Goal: Task Accomplishment & Management: Complete application form

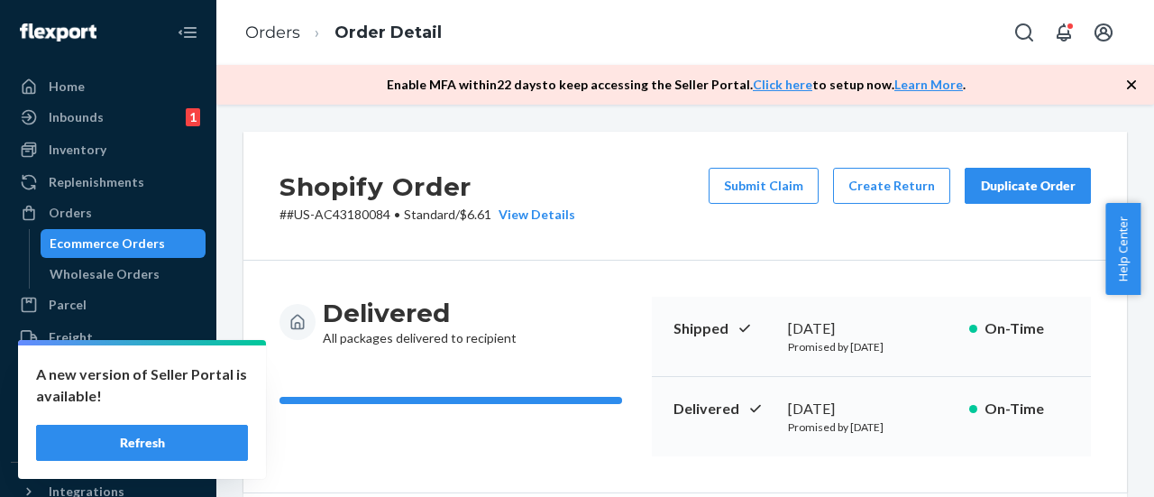
drag, startPoint x: 76, startPoint y: 215, endPoint x: 103, endPoint y: 8, distance: 209.0
click at [76, 215] on div "Orders" at bounding box center [70, 213] width 43 height 18
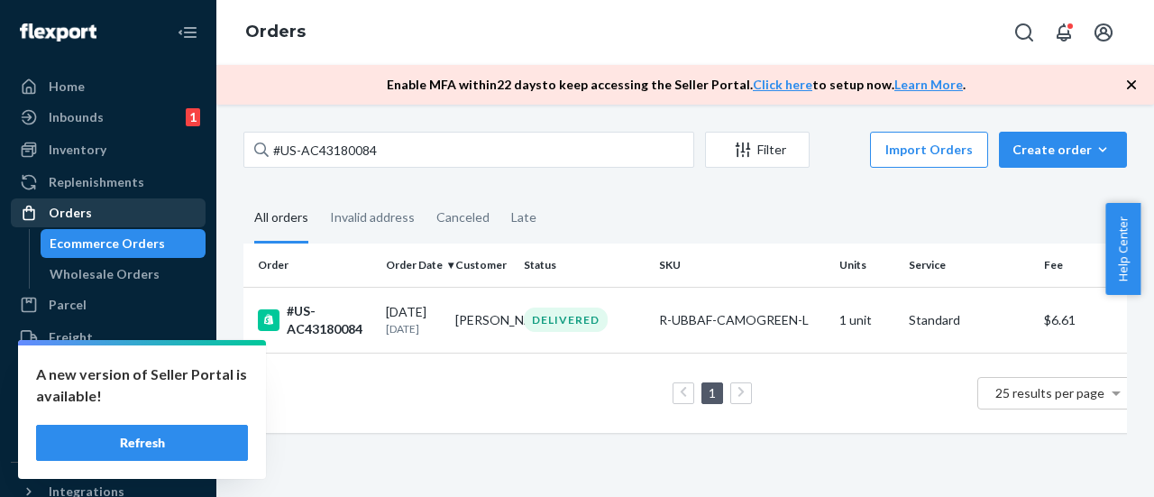
click at [78, 205] on div "Orders" at bounding box center [70, 213] width 43 height 18
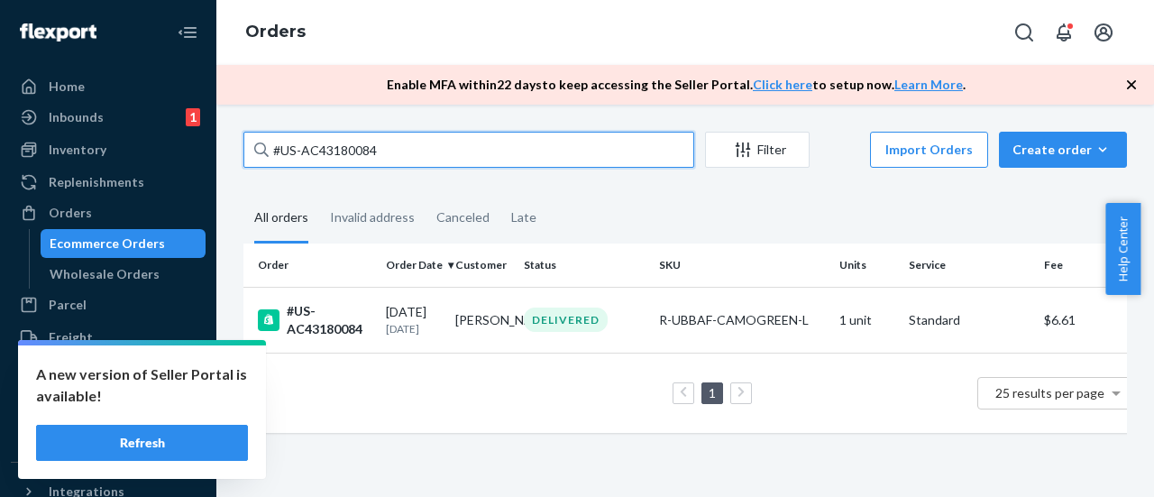
click at [415, 165] on input "#US-AC43180084" at bounding box center [468, 150] width 451 height 36
drag, startPoint x: 384, startPoint y: 145, endPoint x: 187, endPoint y: 145, distance: 196.5
click at [187, 145] on div "Home Inbounds 1 Shipping Plans Problems 1 Inventory Products Replenishments Ord…" at bounding box center [577, 248] width 1154 height 497
paste input "401"
type input "#US-AC43180401"
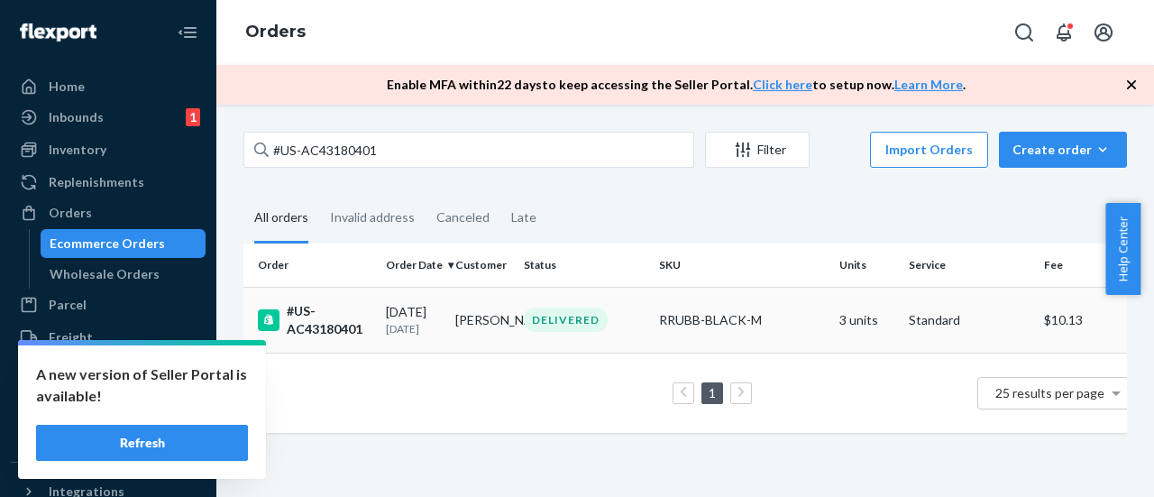
click at [350, 328] on div "#US-AC43180401" at bounding box center [315, 320] width 114 height 36
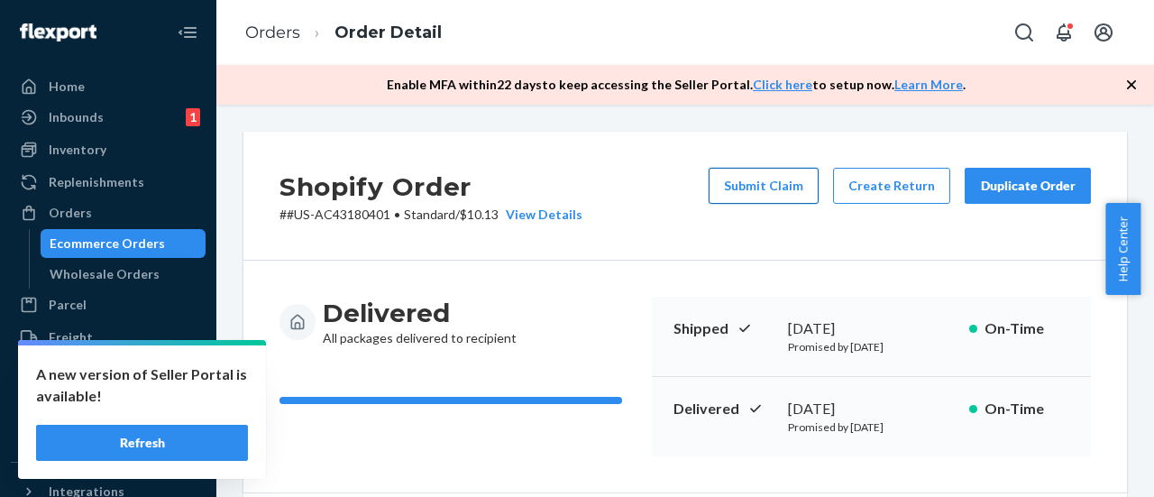
click at [750, 172] on button "Submit Claim" at bounding box center [763, 186] width 110 height 36
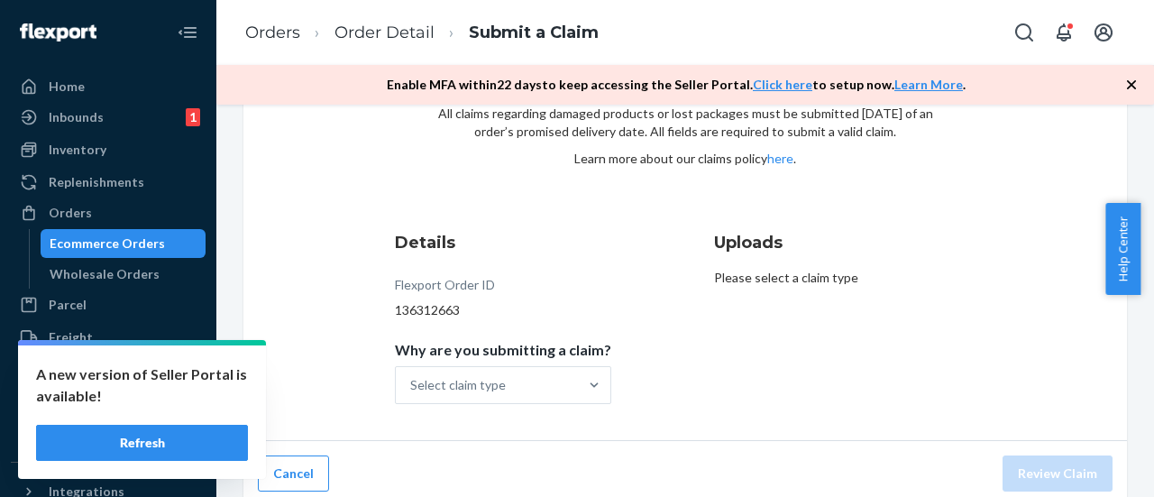
scroll to position [118, 0]
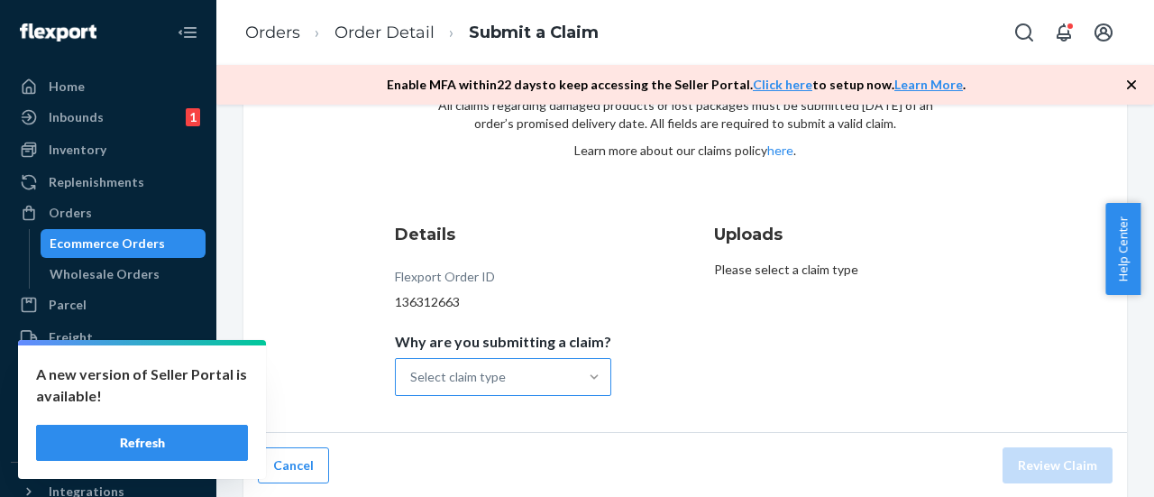
click at [578, 378] on div at bounding box center [594, 377] width 32 height 18
click at [412, 378] on input "Why are you submitting a claim? Select claim type" at bounding box center [411, 377] width 2 height 18
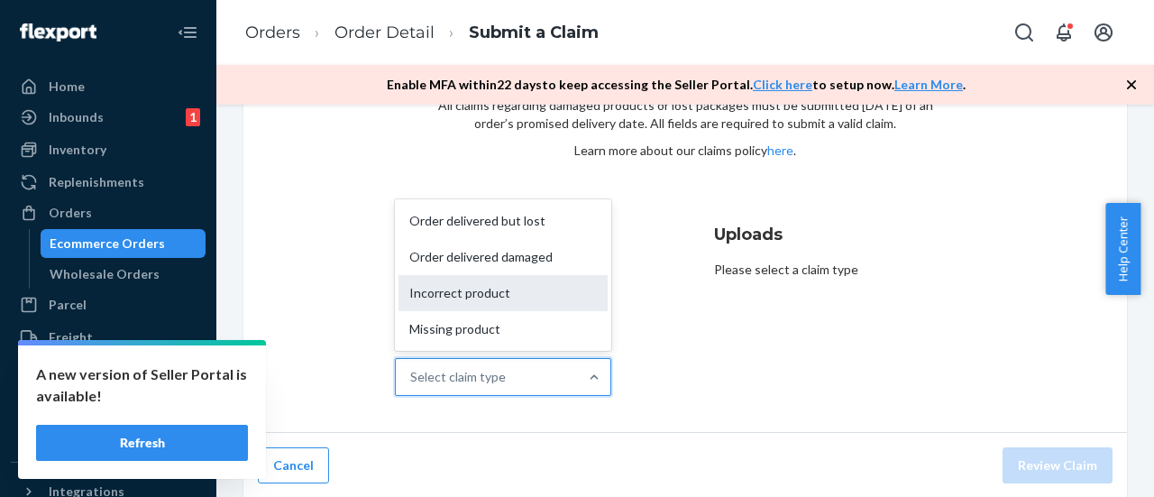
click at [514, 304] on div "Incorrect product" at bounding box center [502, 293] width 209 height 36
click at [412, 368] on input "Why are you submitting a claim? option Incorrect product focused, 3 of 4. 4 res…" at bounding box center [411, 377] width 2 height 18
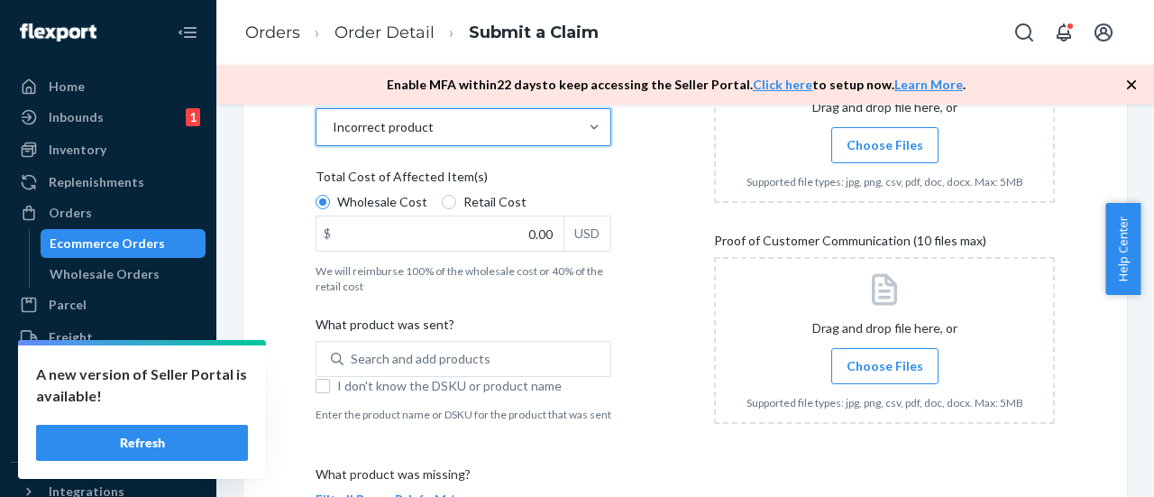
scroll to position [388, 0]
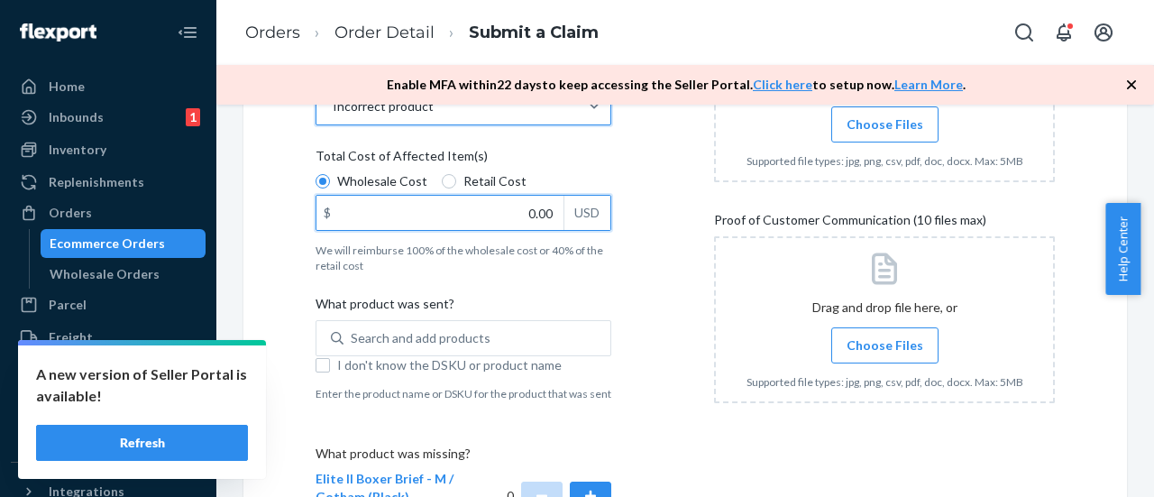
click at [501, 223] on input "0.00" at bounding box center [439, 213] width 247 height 34
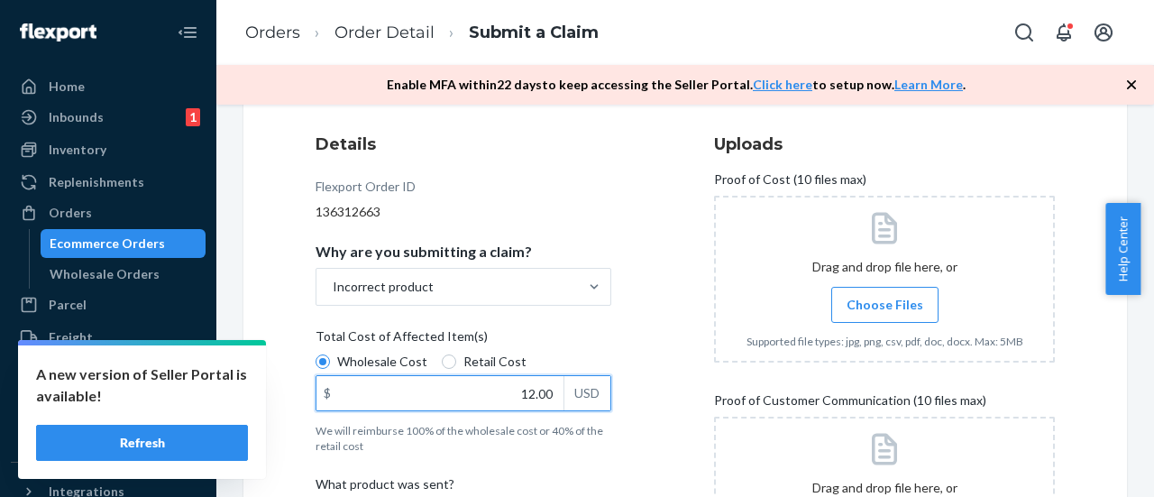
scroll to position [298, 0]
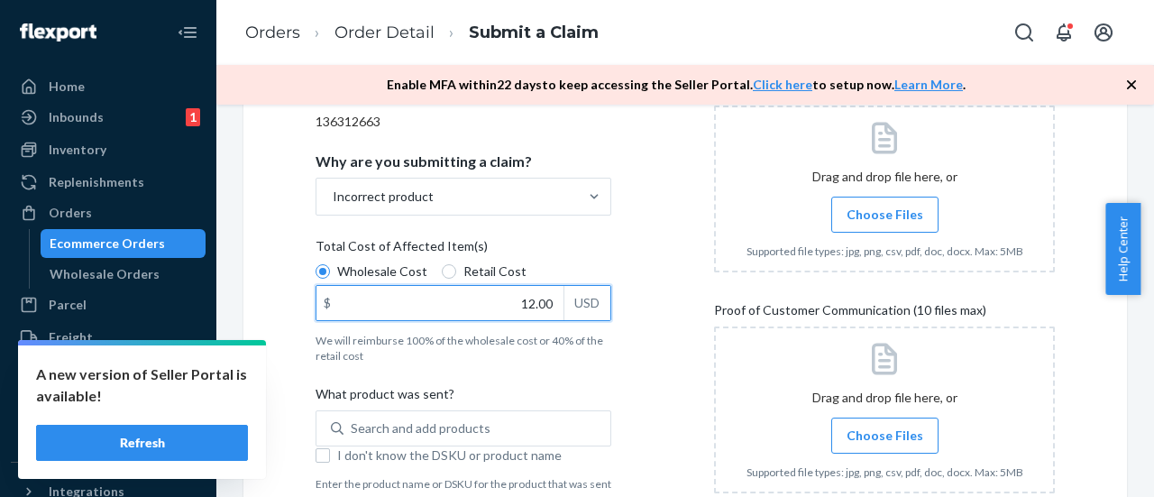
type input "2.00"
type input "36.00"
click at [647, 269] on div "Details Flexport Order ID 136312663 Why are you submitting a claim? Incorrect p…" at bounding box center [485, 339] width 341 height 614
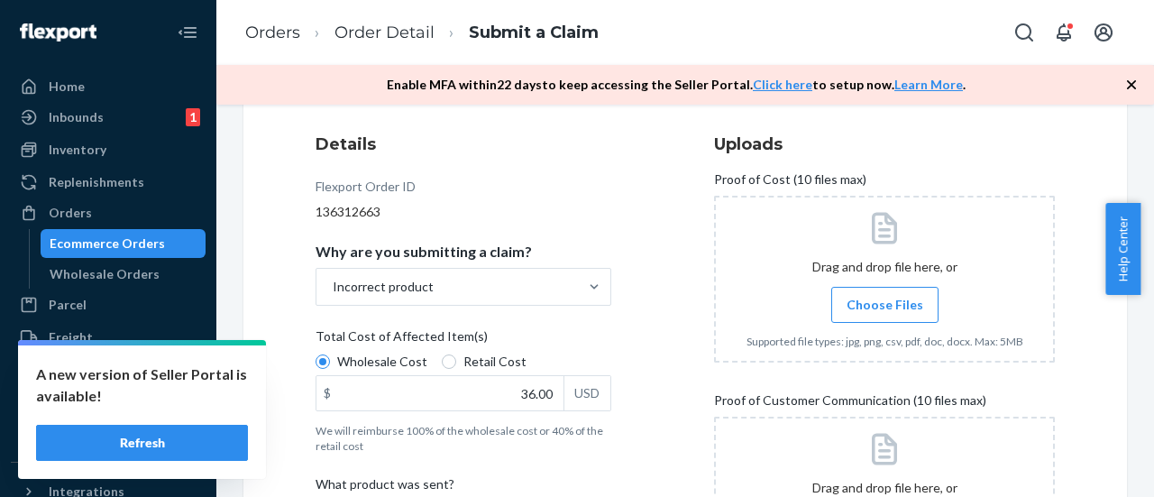
click at [865, 314] on label "Choose Files" at bounding box center [884, 305] width 107 height 36
click at [884, 314] on input "Choose Files" at bounding box center [884, 305] width 1 height 20
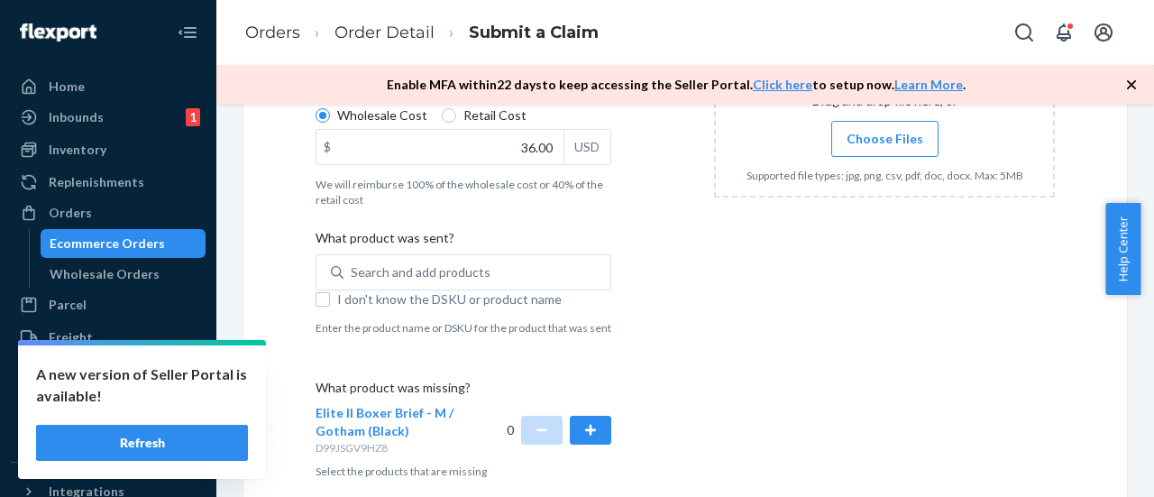
scroll to position [479, 0]
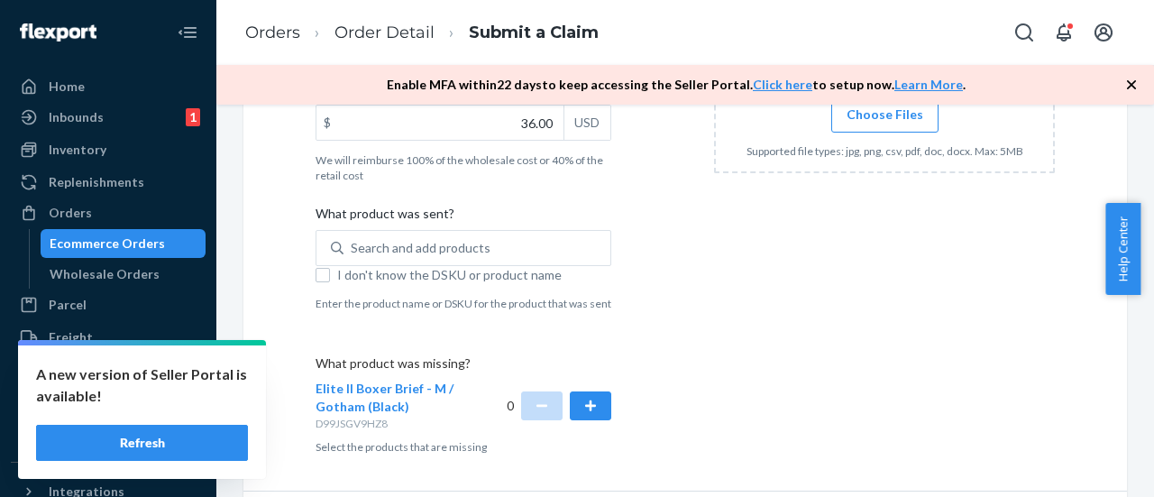
click at [886, 123] on span "Choose Files" at bounding box center [884, 114] width 77 height 18
click at [885, 124] on input "Choose Files" at bounding box center [884, 115] width 1 height 20
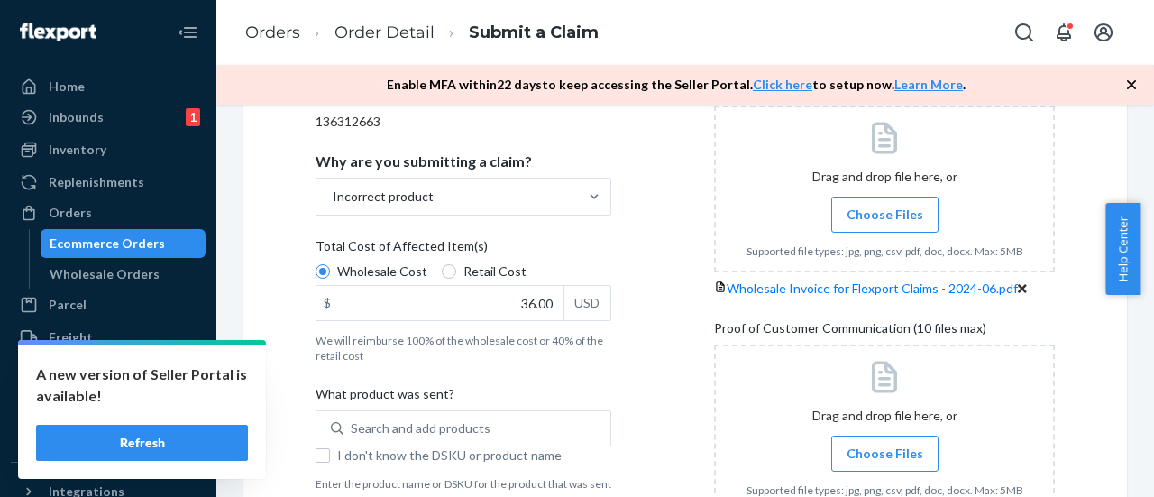
scroll to position [561, 0]
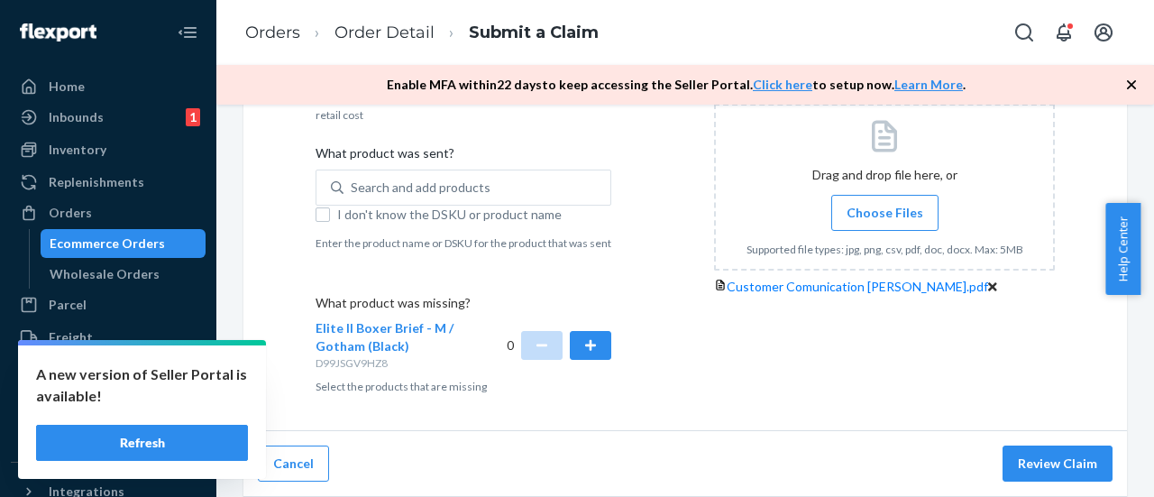
click at [318, 205] on label "I don't know the DSKU or product name" at bounding box center [463, 214] width 296 height 18
click at [318, 207] on input "I don't know the DSKU or product name" at bounding box center [322, 214] width 14 height 14
checkbox input "true"
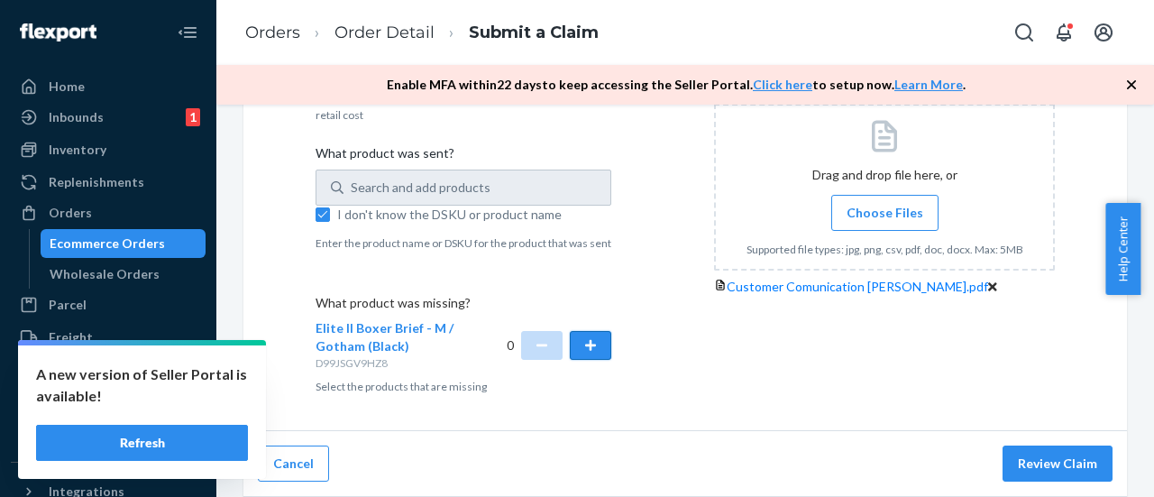
click at [582, 348] on button "button" at bounding box center [590, 345] width 41 height 29
click at [1048, 464] on button "Review Claim" at bounding box center [1057, 463] width 110 height 36
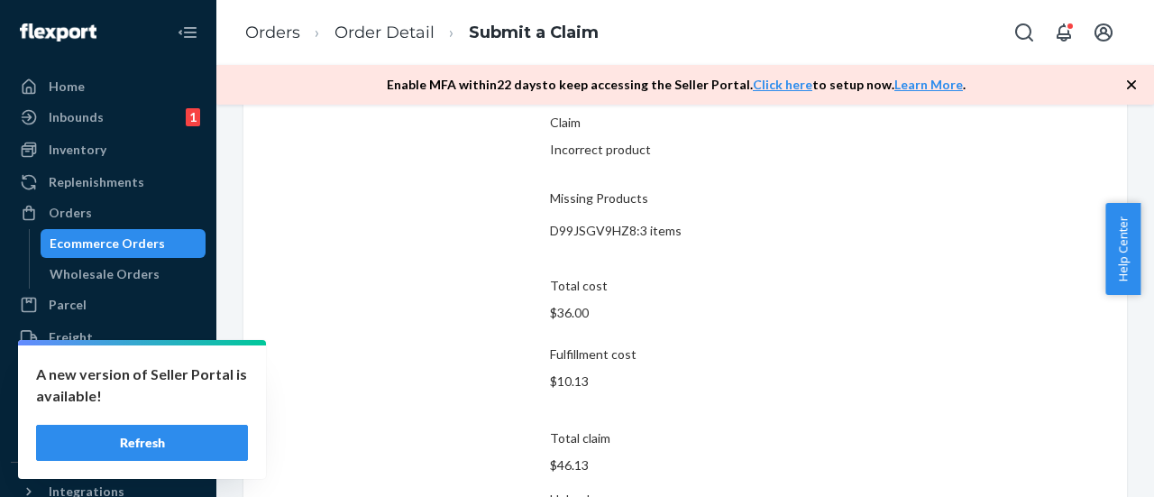
scroll to position [205, 0]
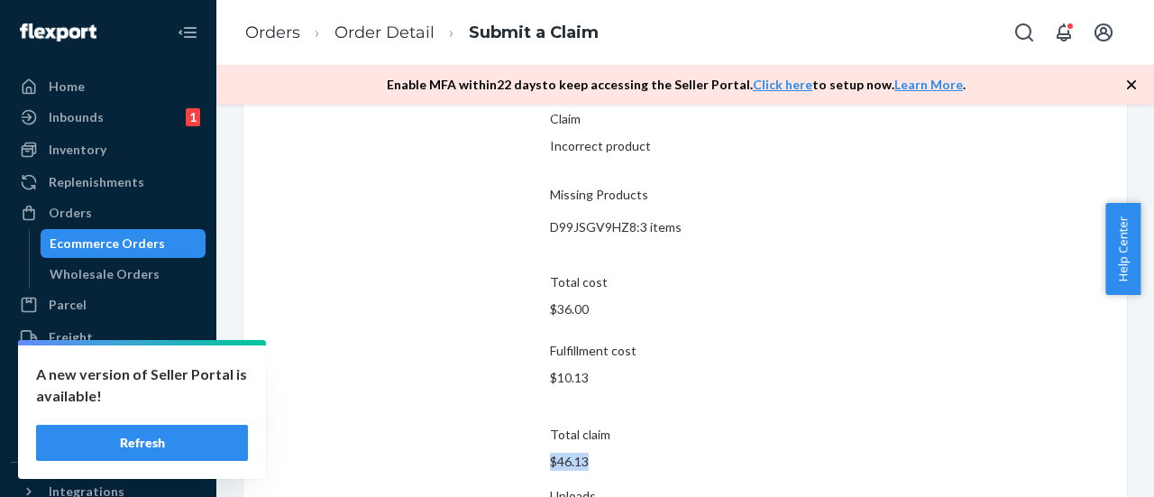
drag, startPoint x: 485, startPoint y: 405, endPoint x: 568, endPoint y: 393, distance: 83.7
click at [568, 393] on section "Claim summary Flexport Order ID 136312663 Claim Incorrect product Missing Produ…" at bounding box center [685, 244] width 270 height 485
click at [803, 393] on div "Claim summary Flexport Order ID 136312663 Claim Incorrect product Missing Produ…" at bounding box center [685, 385] width 270 height 752
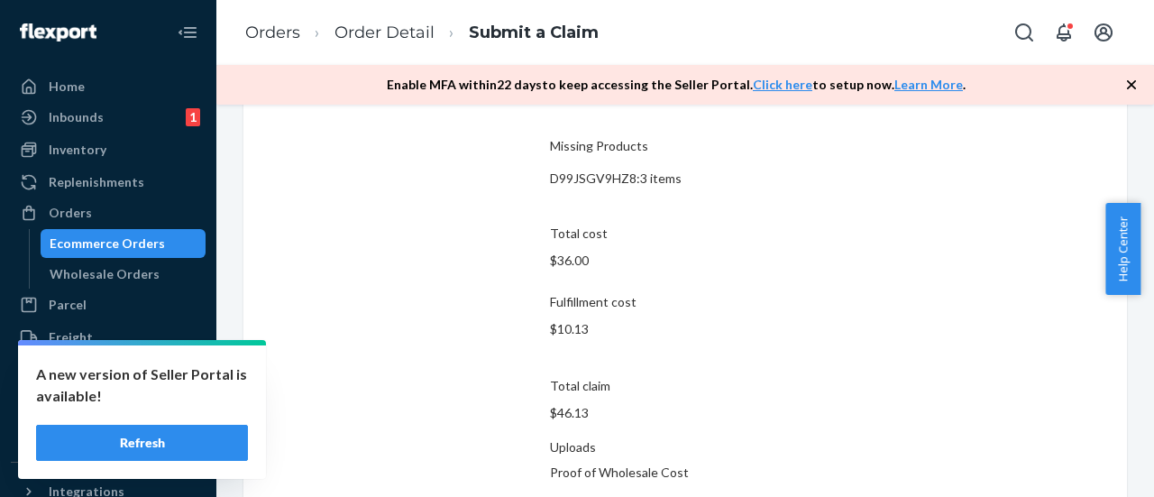
scroll to position [296, 0]
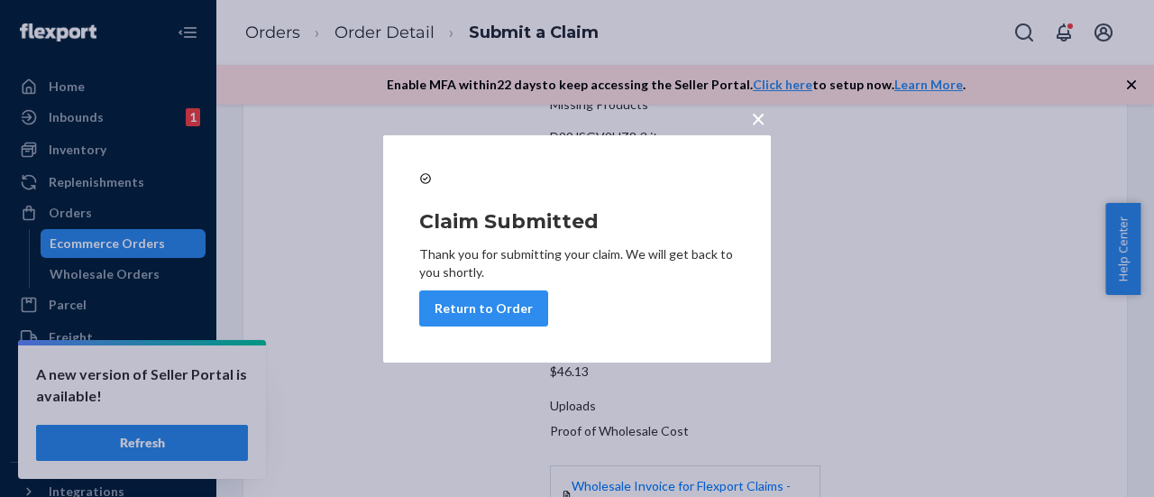
click at [758, 113] on span "×" at bounding box center [758, 118] width 14 height 31
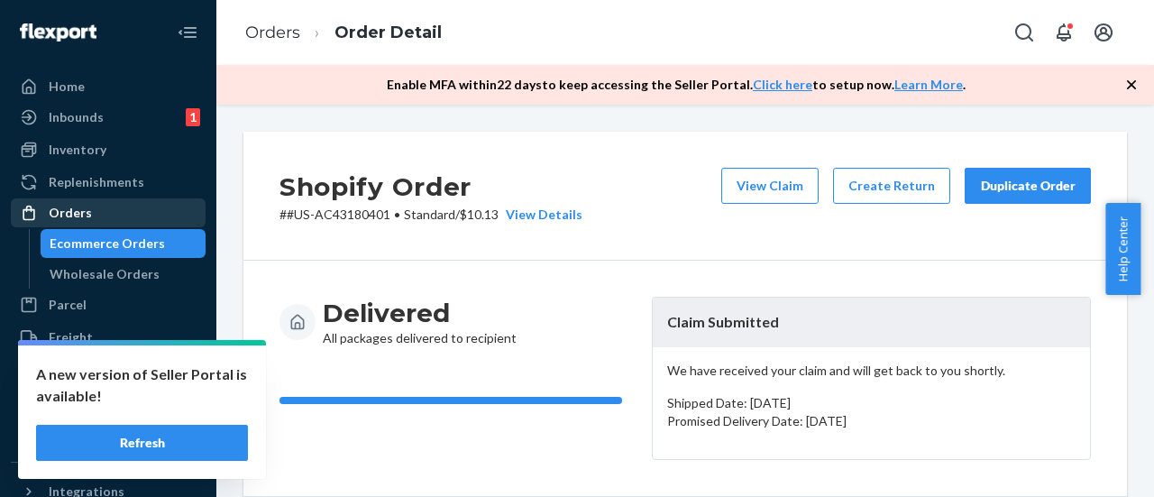
click at [84, 205] on div "Orders" at bounding box center [70, 213] width 43 height 18
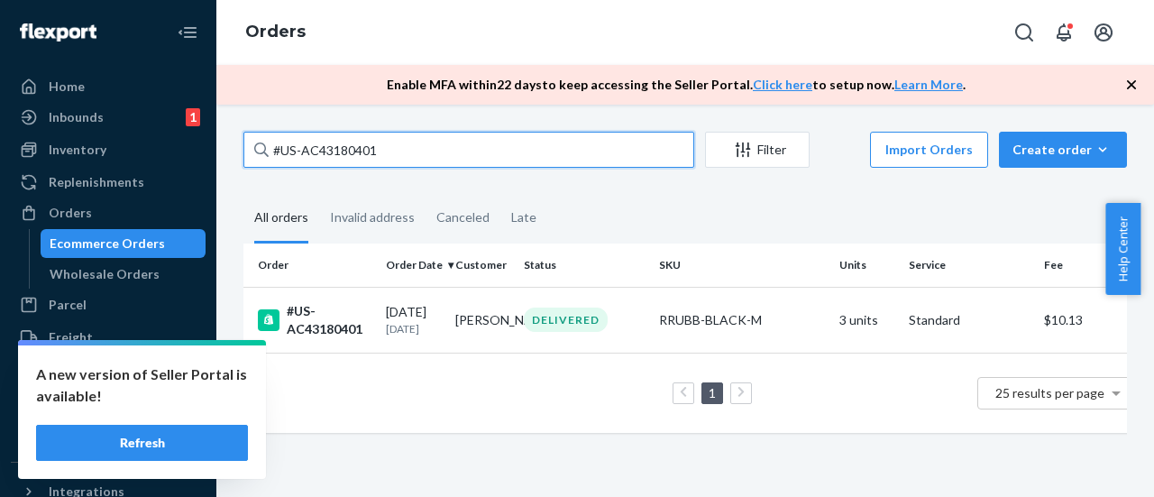
drag, startPoint x: 438, startPoint y: 159, endPoint x: 237, endPoint y: 161, distance: 201.0
click at [237, 161] on div "#US-AC43180401 Filter Import Orders Create order Ecommerce order Removal order …" at bounding box center [685, 291] width 910 height 319
paste input "086"
type input "#US-AC43180086"
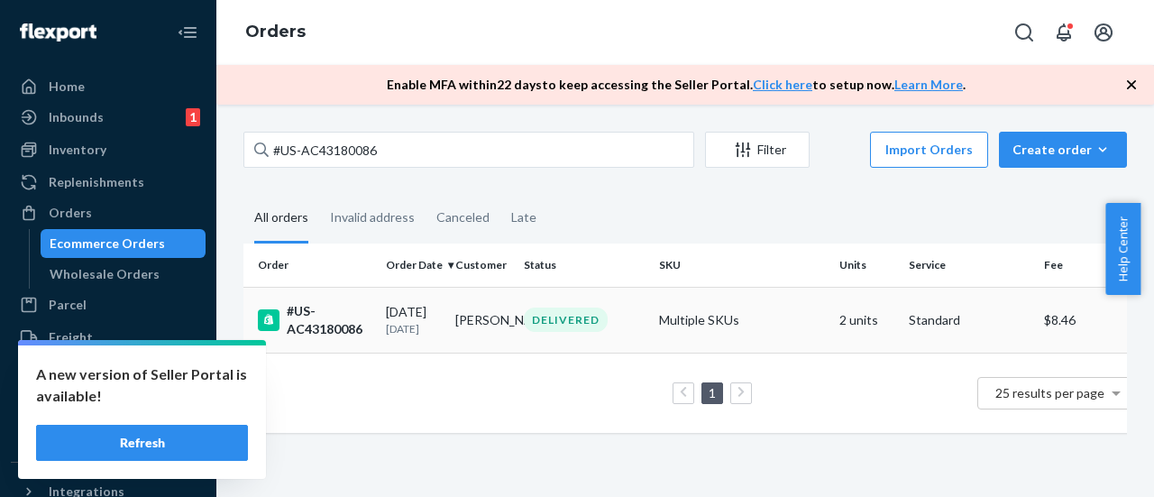
click at [350, 334] on div "#US-AC43180086" at bounding box center [315, 320] width 114 height 36
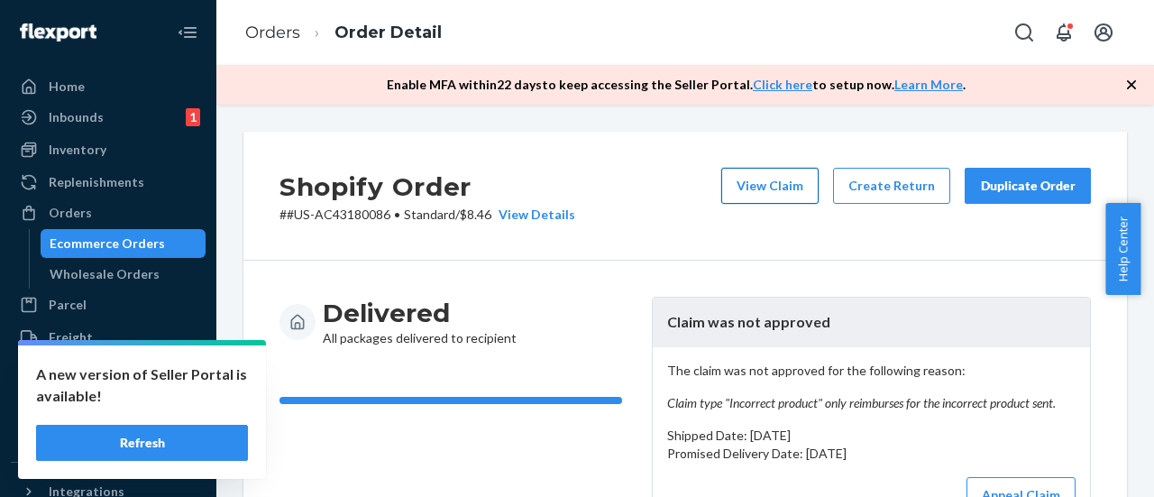
click at [797, 192] on button "View Claim" at bounding box center [769, 186] width 97 height 36
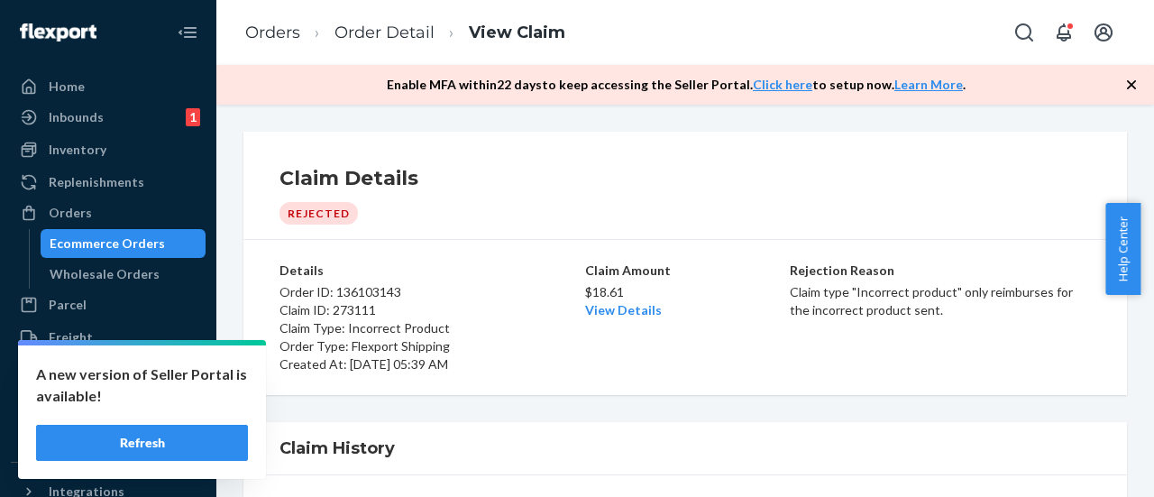
scroll to position [90, 0]
